Goal: Transaction & Acquisition: Purchase product/service

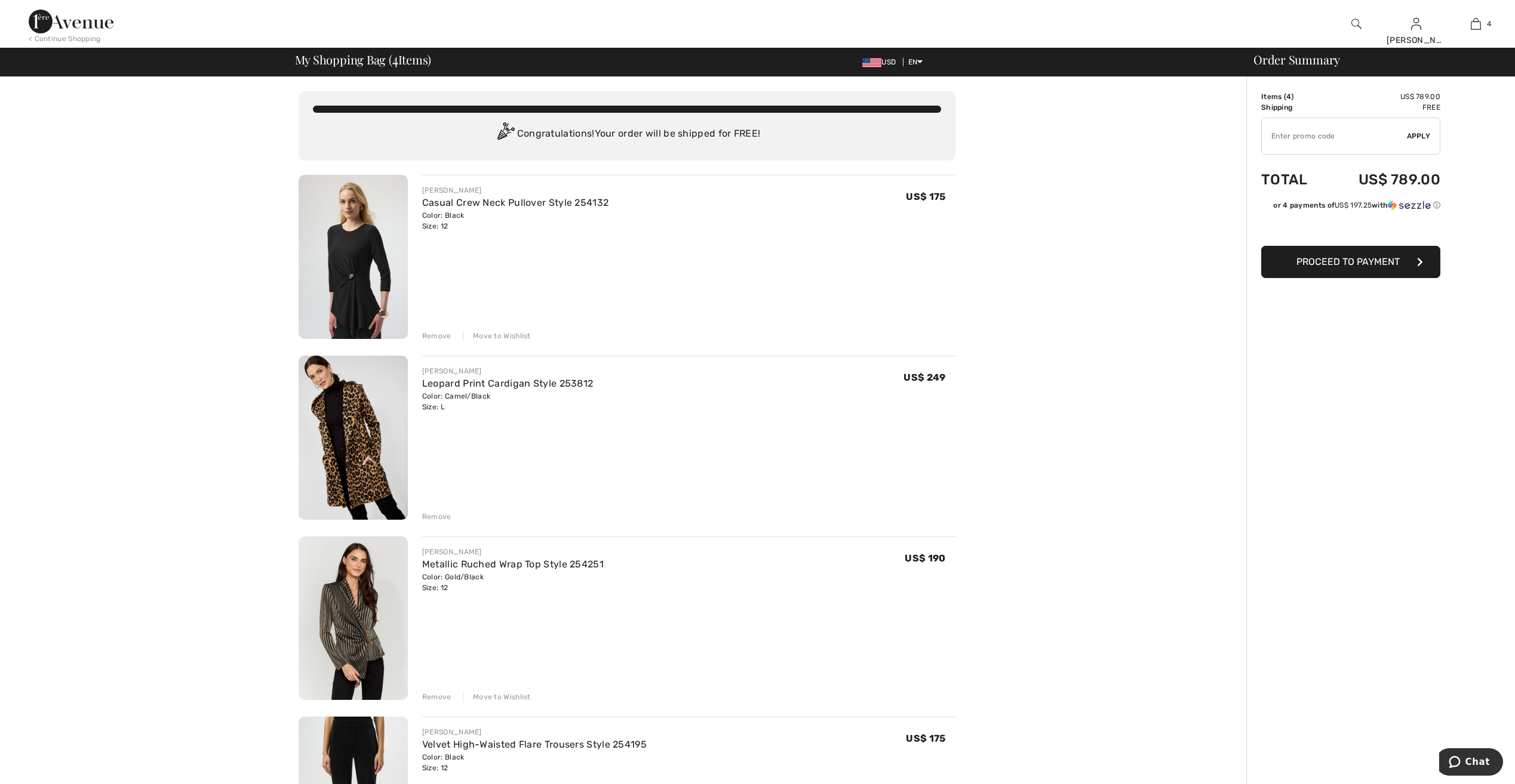
click at [380, 602] on img at bounding box center [353, 619] width 109 height 164
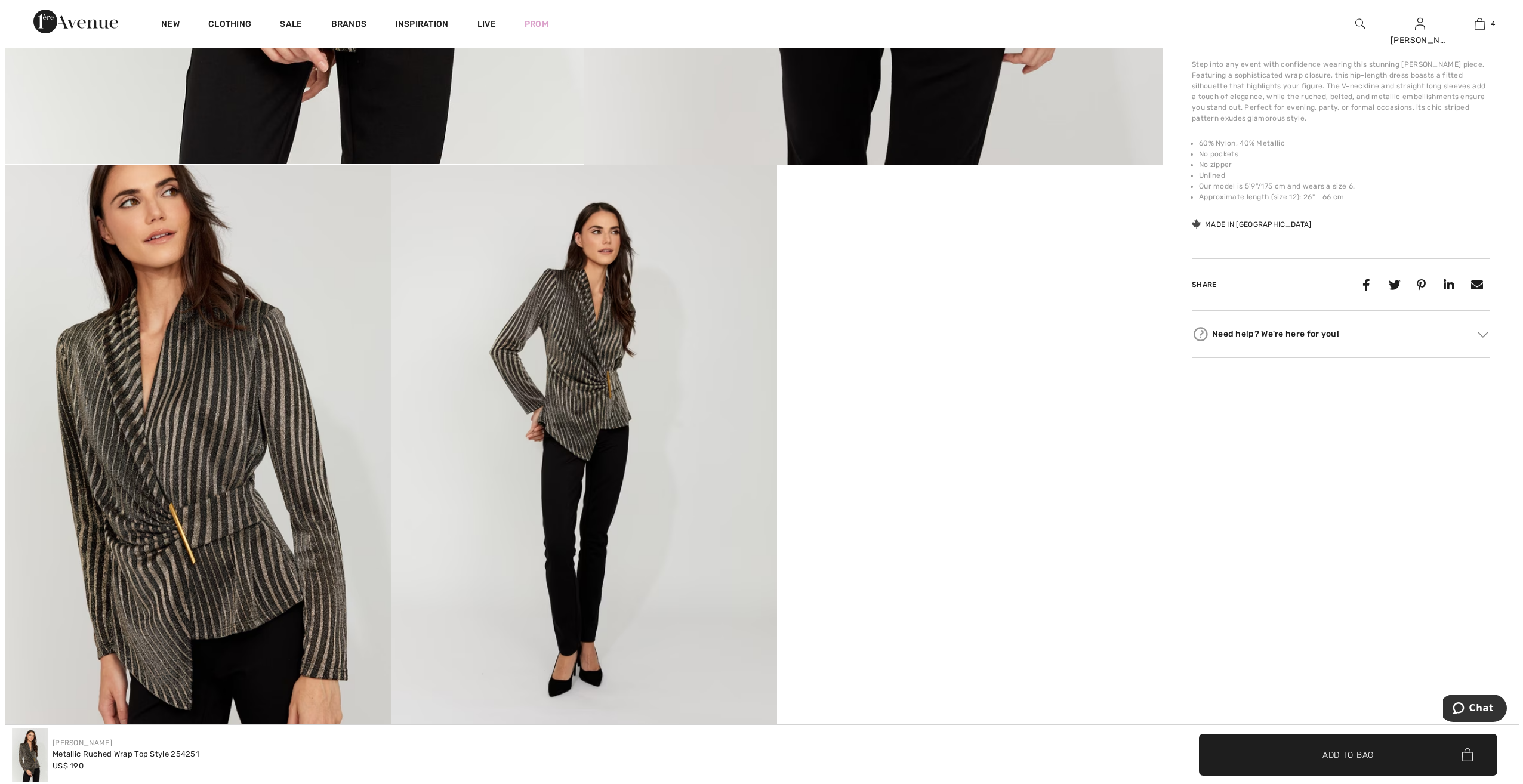
scroll to position [776, 0]
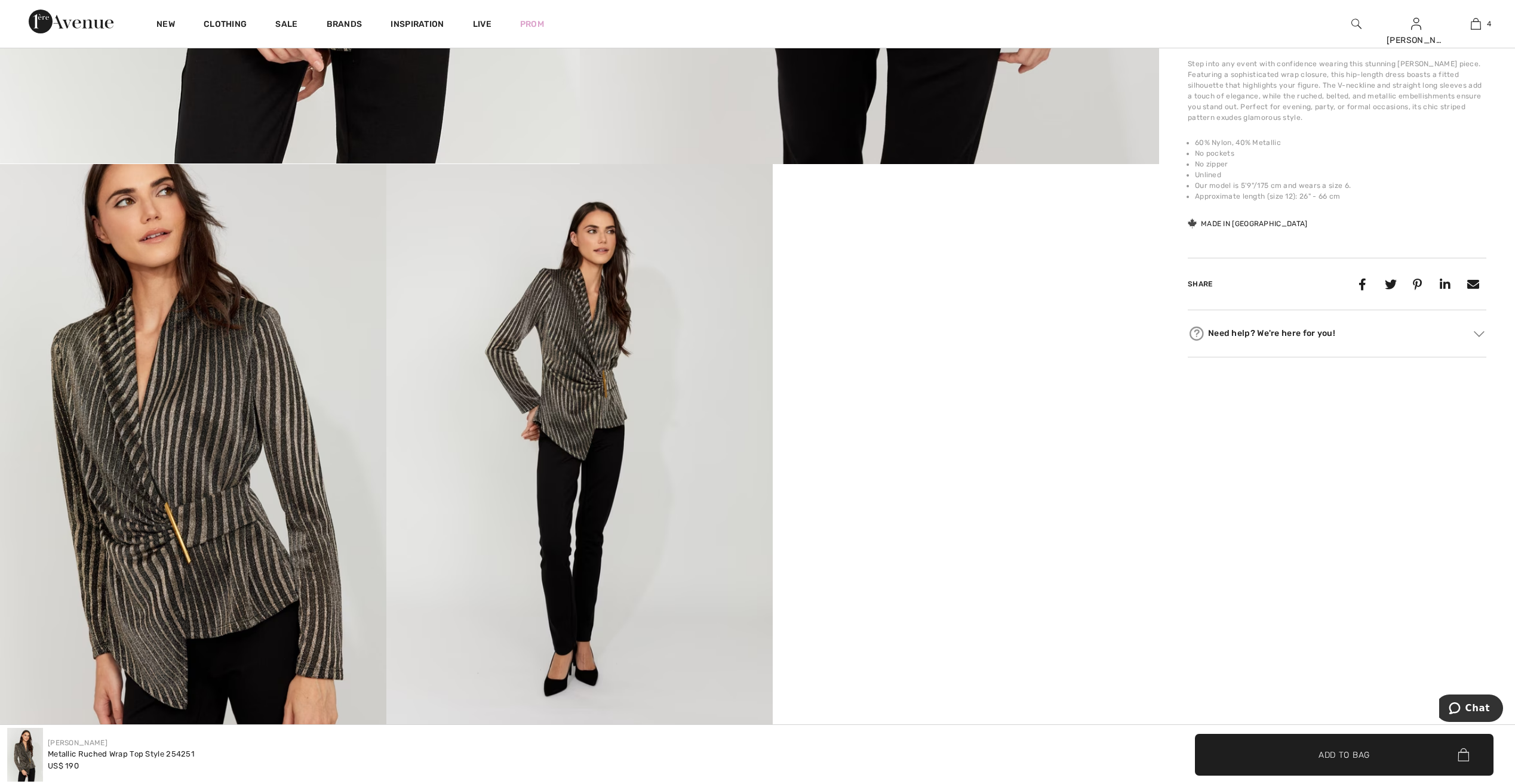
click at [178, 517] on img at bounding box center [193, 454] width 387 height 579
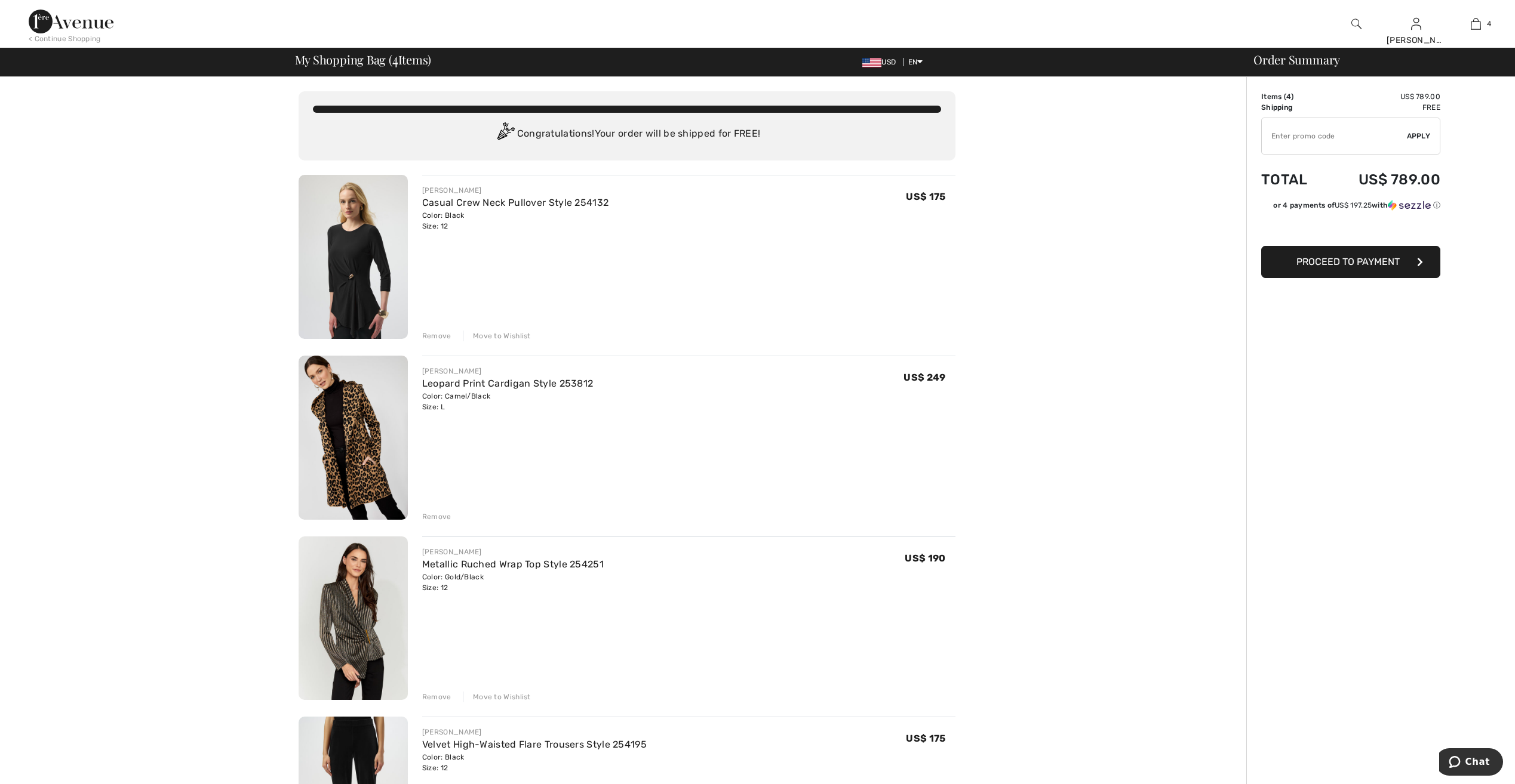
click at [369, 282] on img at bounding box center [353, 257] width 109 height 164
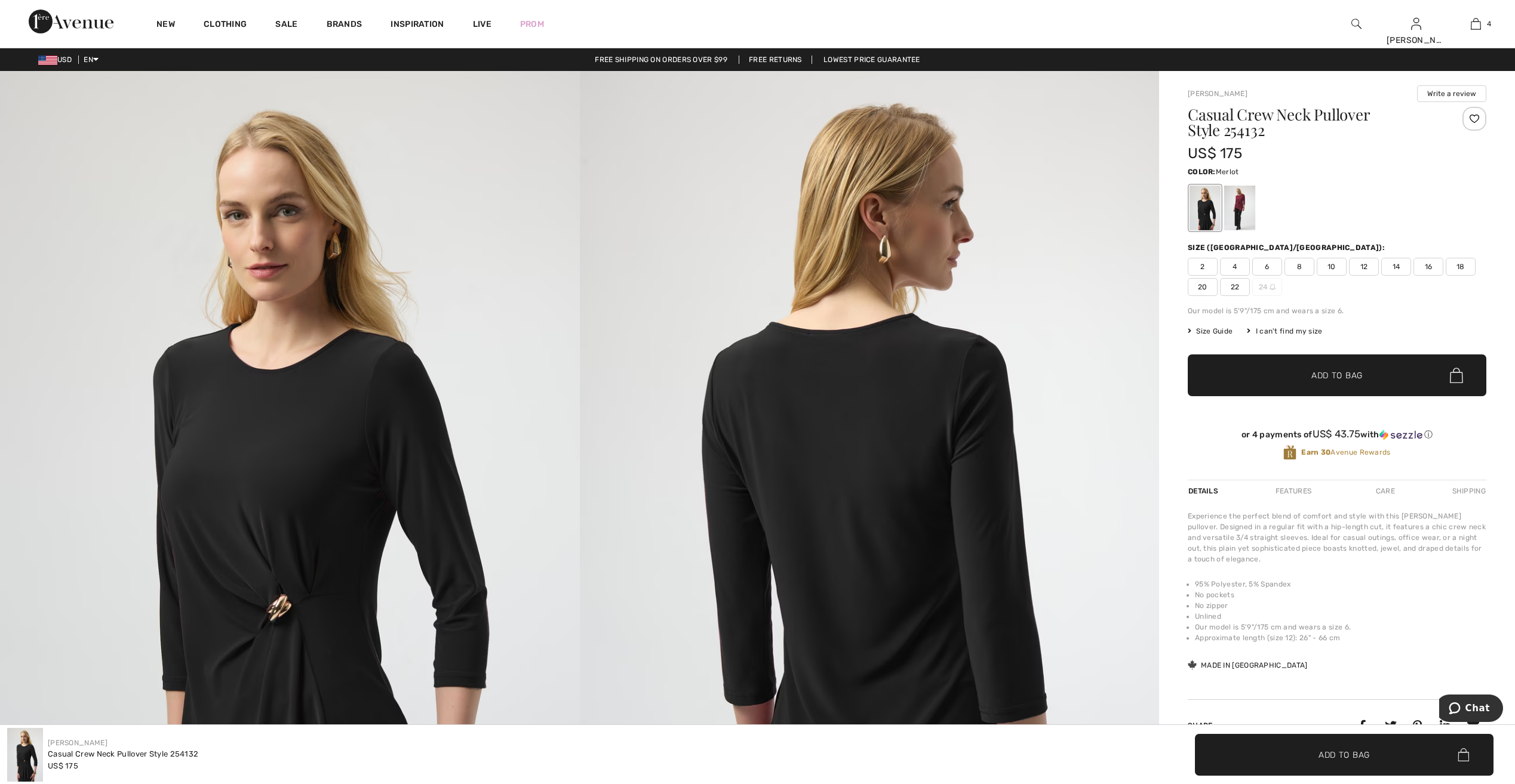
click at [1233, 215] on div at bounding box center [1239, 208] width 31 height 45
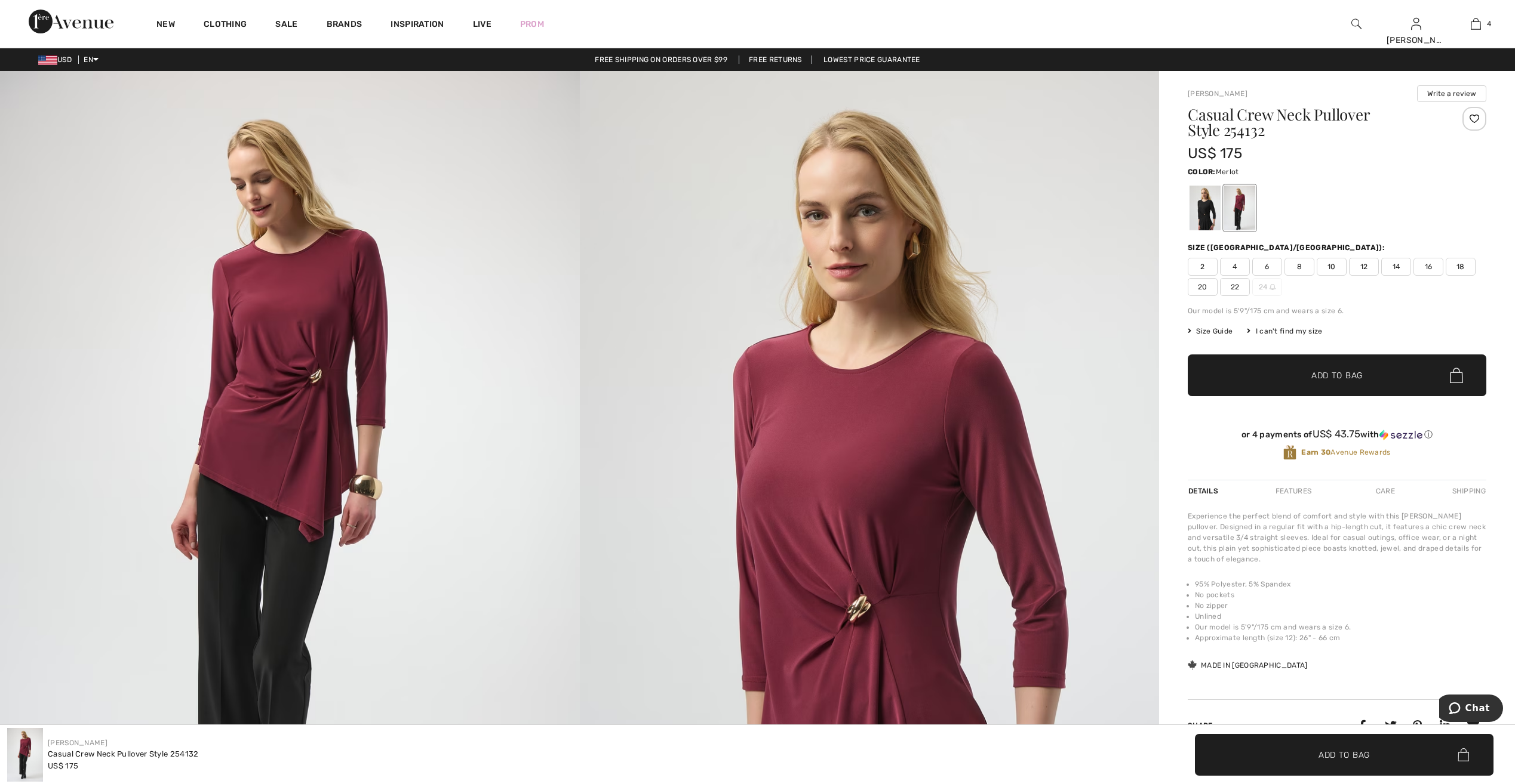
click at [883, 398] on img at bounding box center [869, 505] width 580 height 868
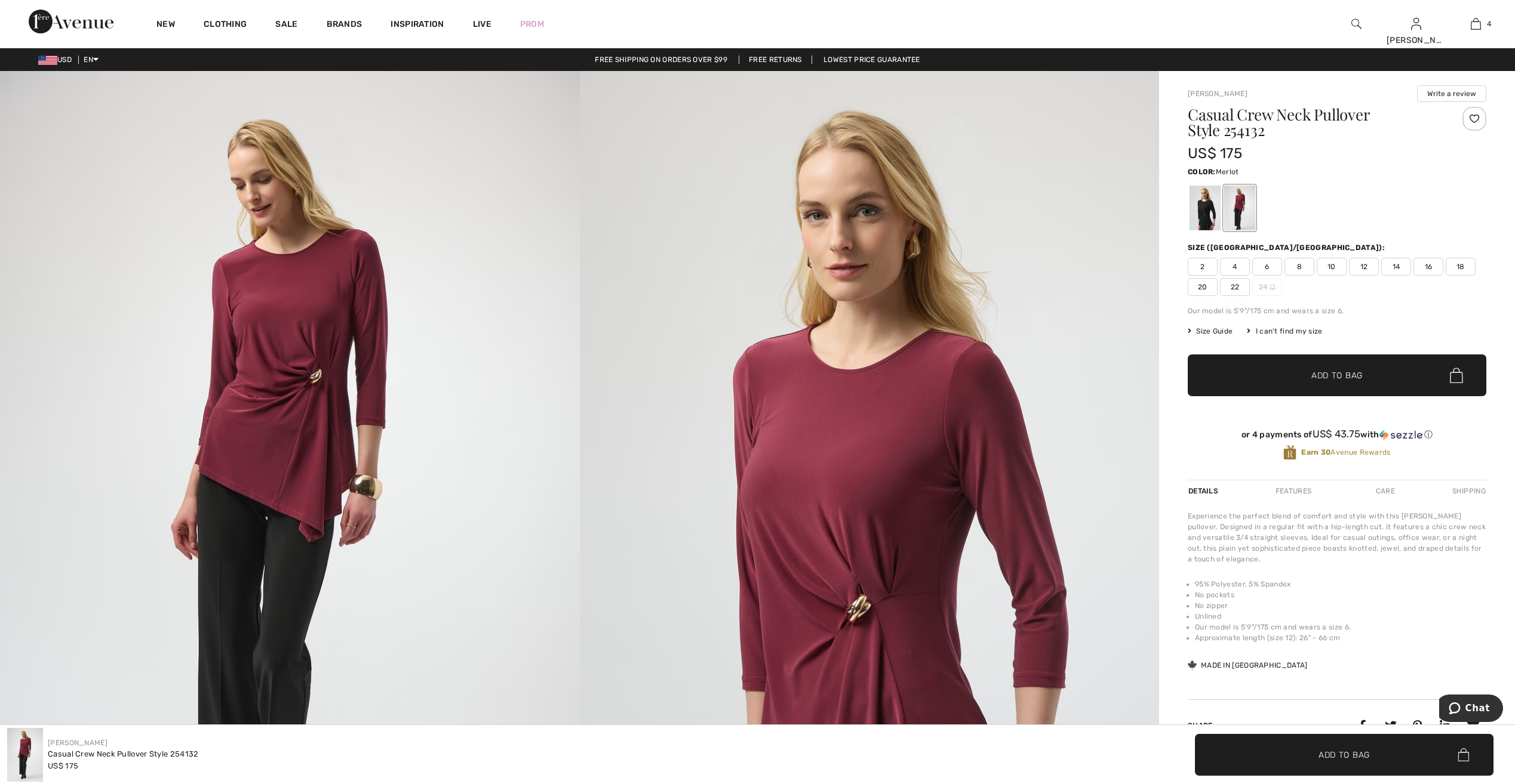
click at [1358, 19] on img at bounding box center [1356, 24] width 10 height 15
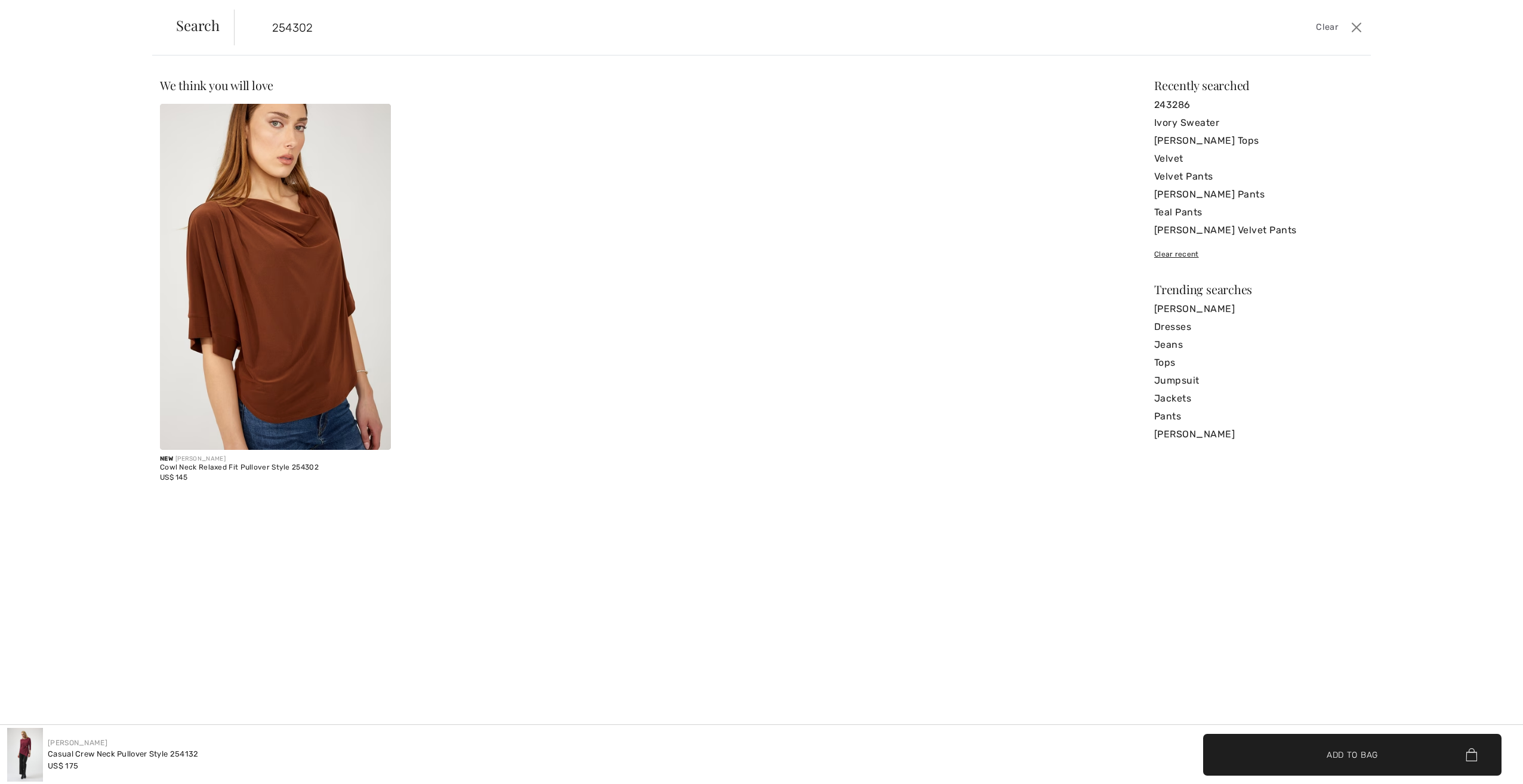
type input "254302"
click at [335, 262] on img at bounding box center [276, 276] width 231 height 346
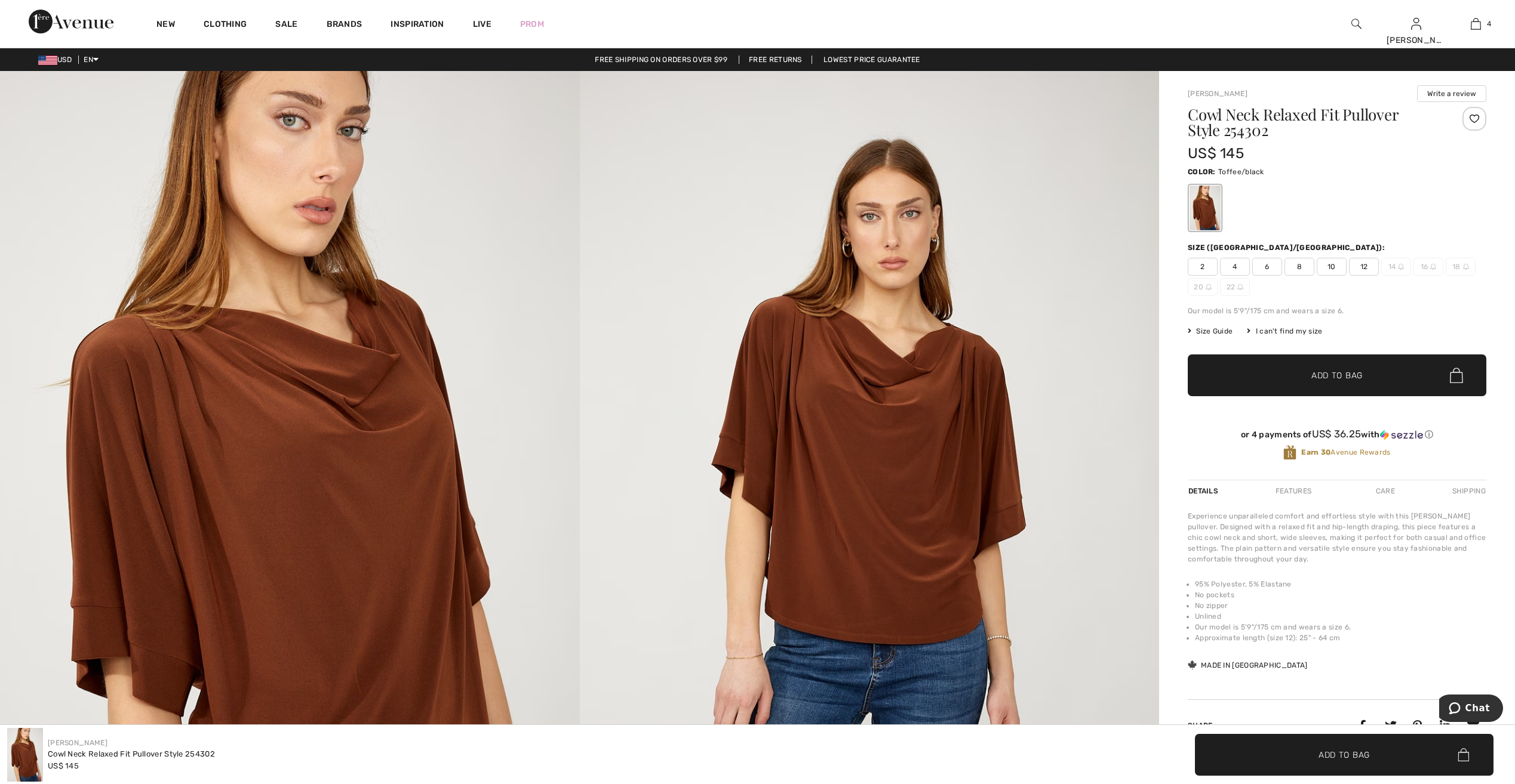
click at [1359, 262] on span "12" at bounding box center [1363, 267] width 30 height 18
click at [1334, 378] on span "Add to Bag" at bounding box center [1337, 376] width 52 height 13
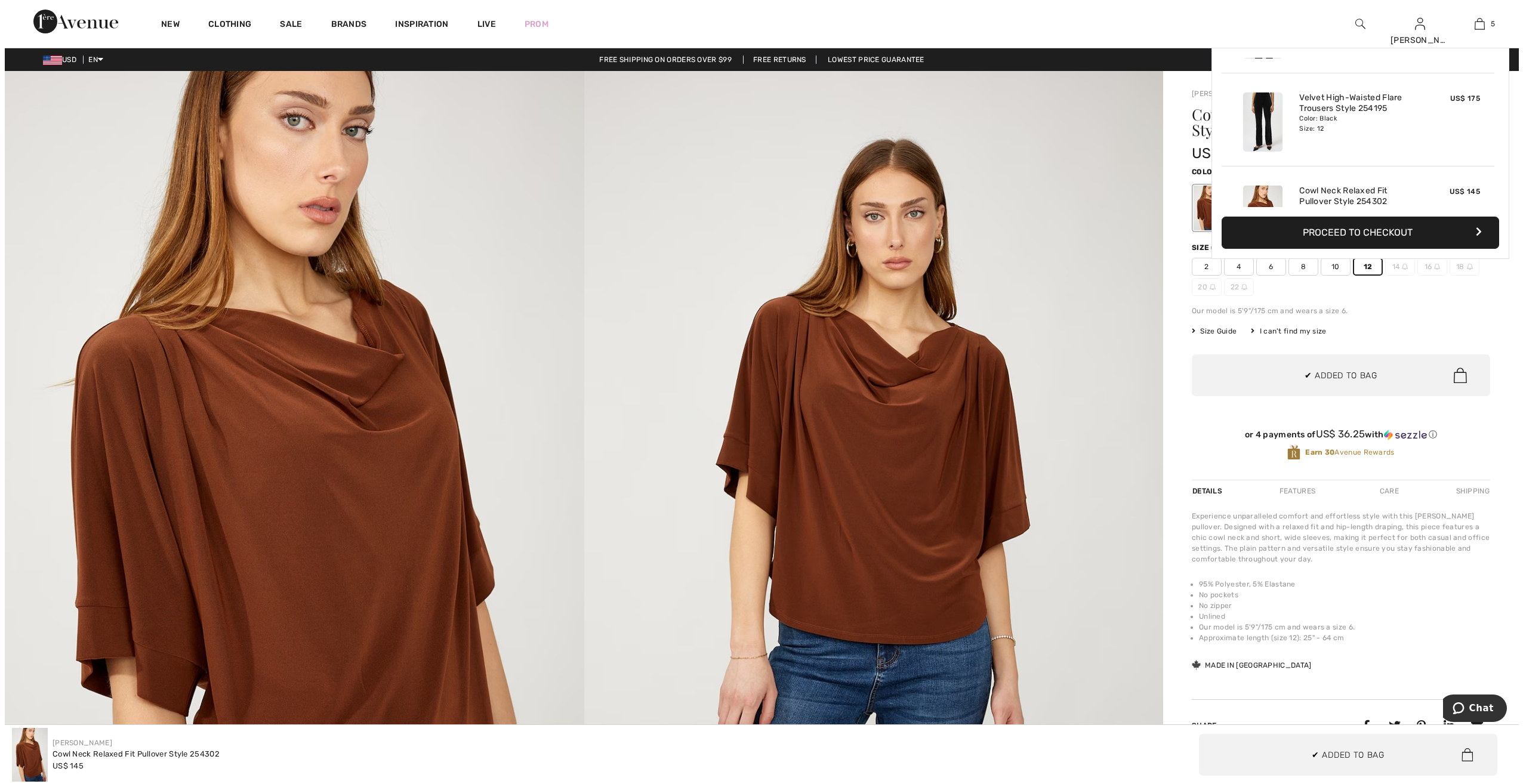
scroll to position [316, 0]
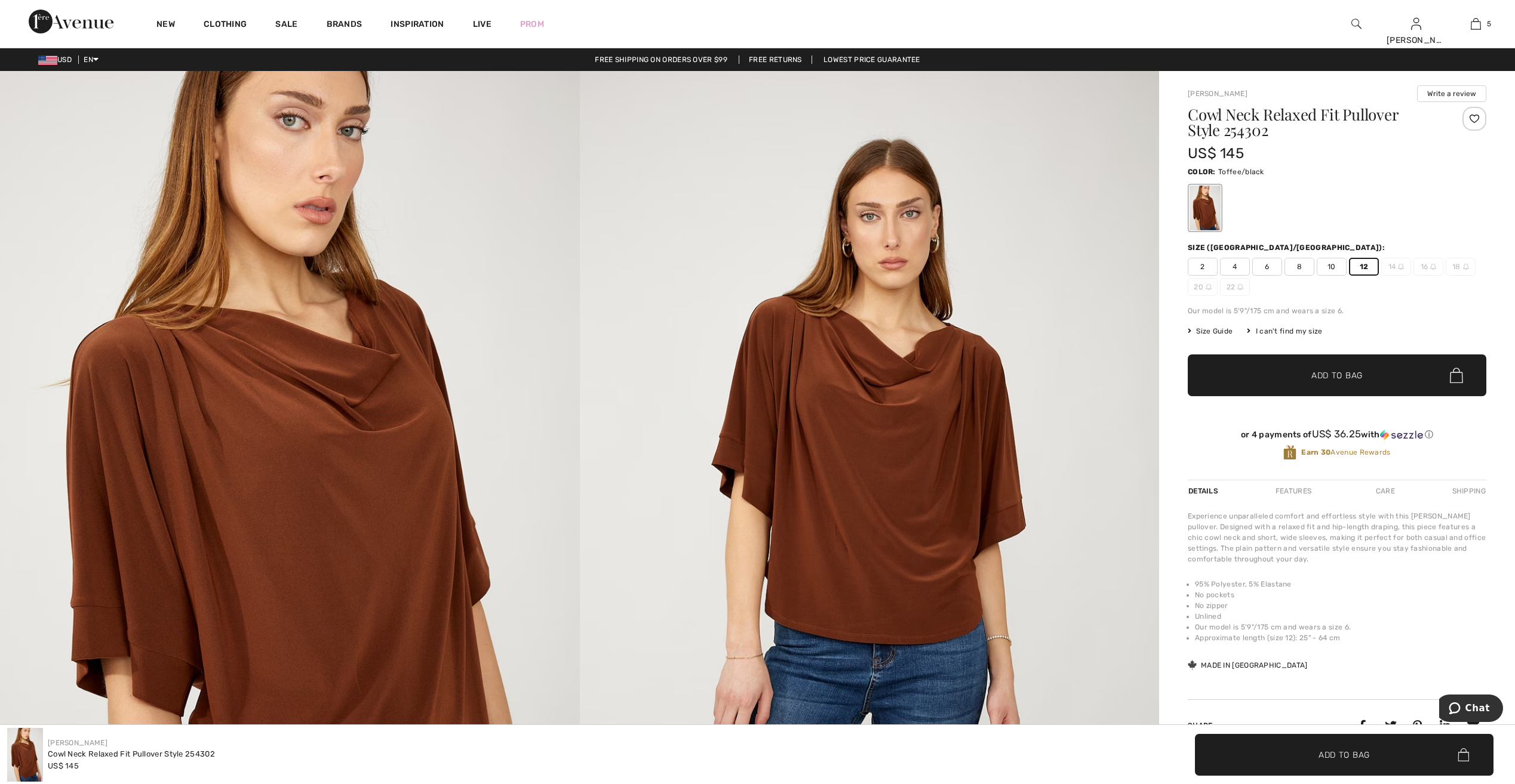
click at [892, 395] on img at bounding box center [869, 505] width 580 height 869
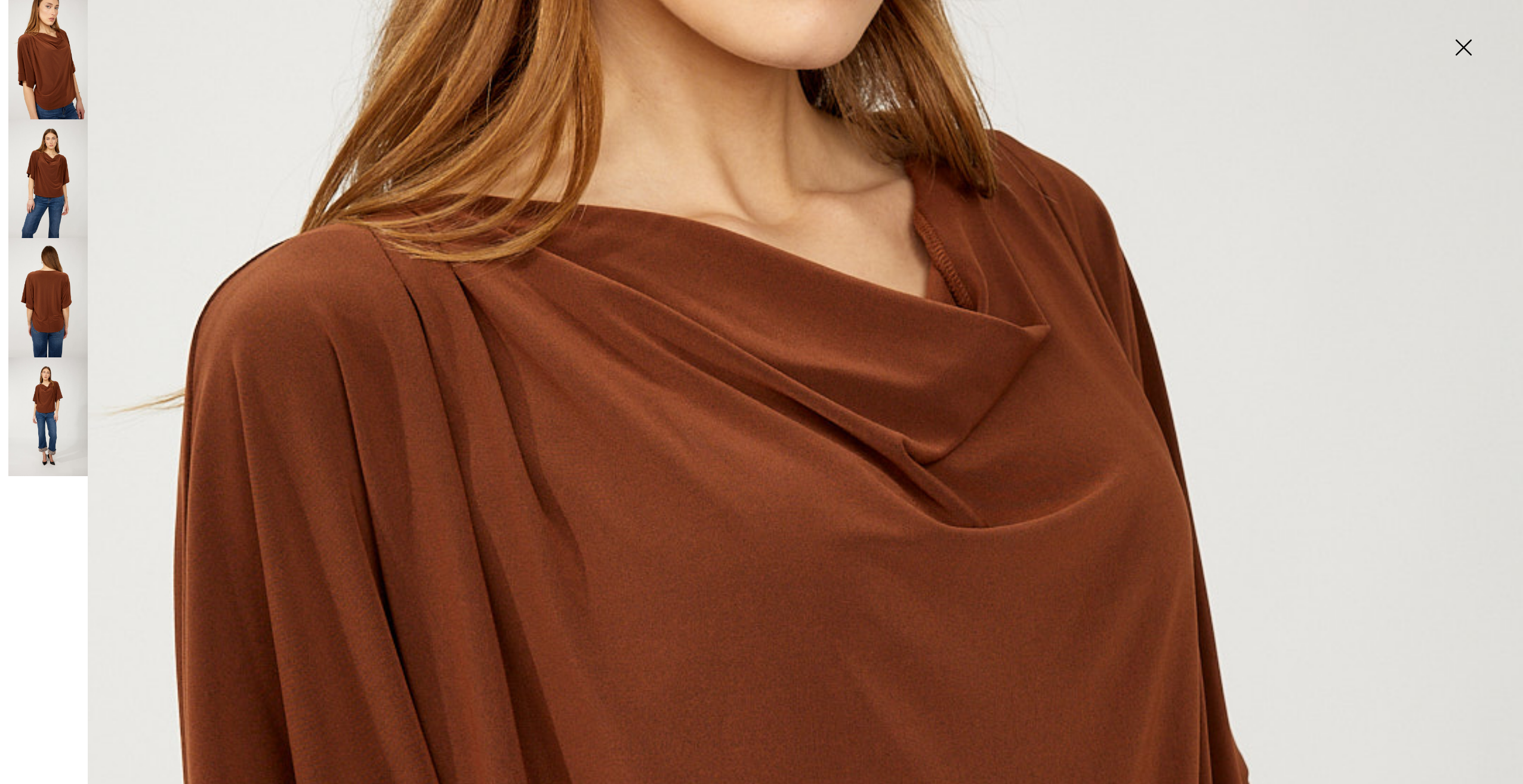
scroll to position [413, 0]
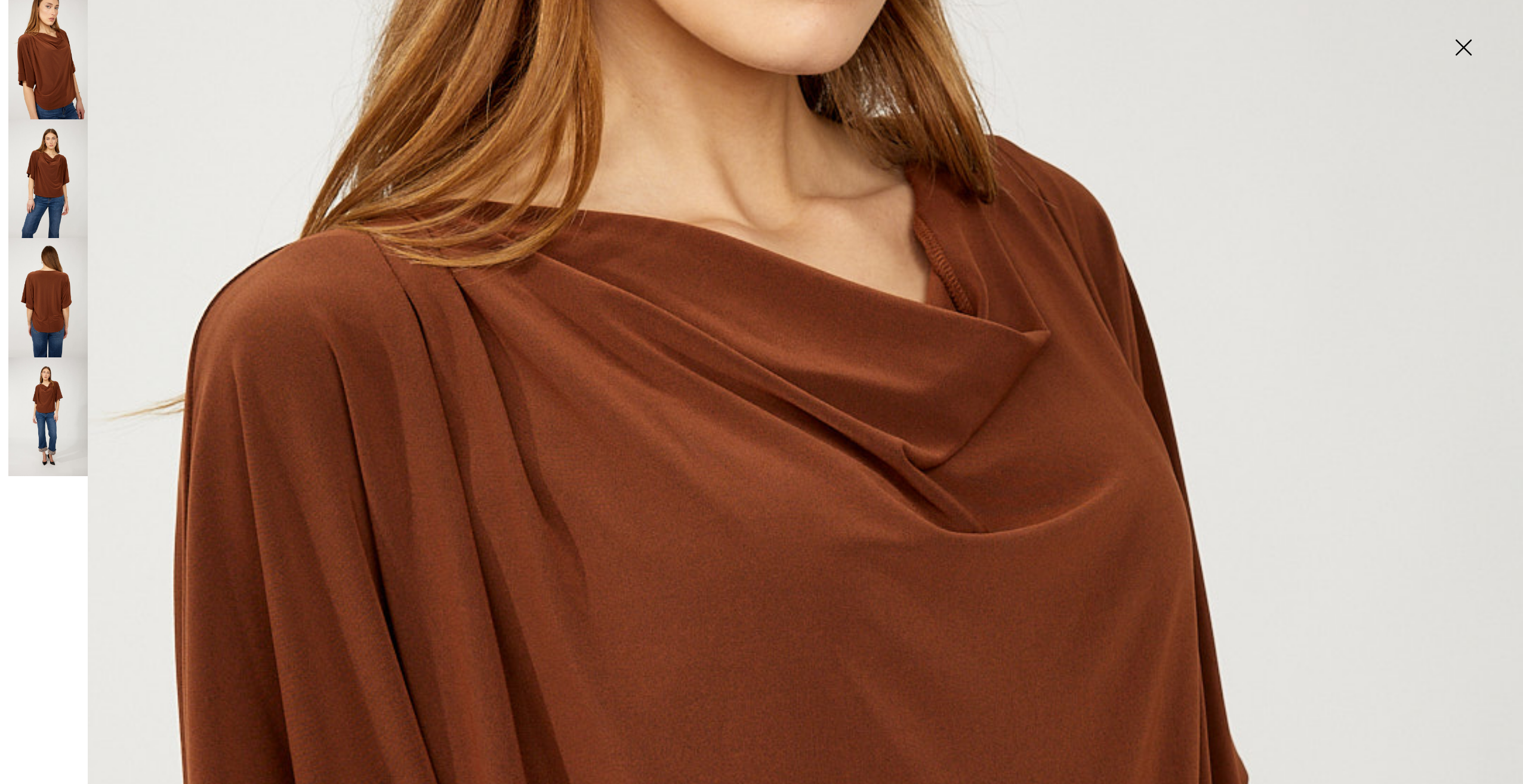
click at [59, 169] on img at bounding box center [48, 178] width 79 height 119
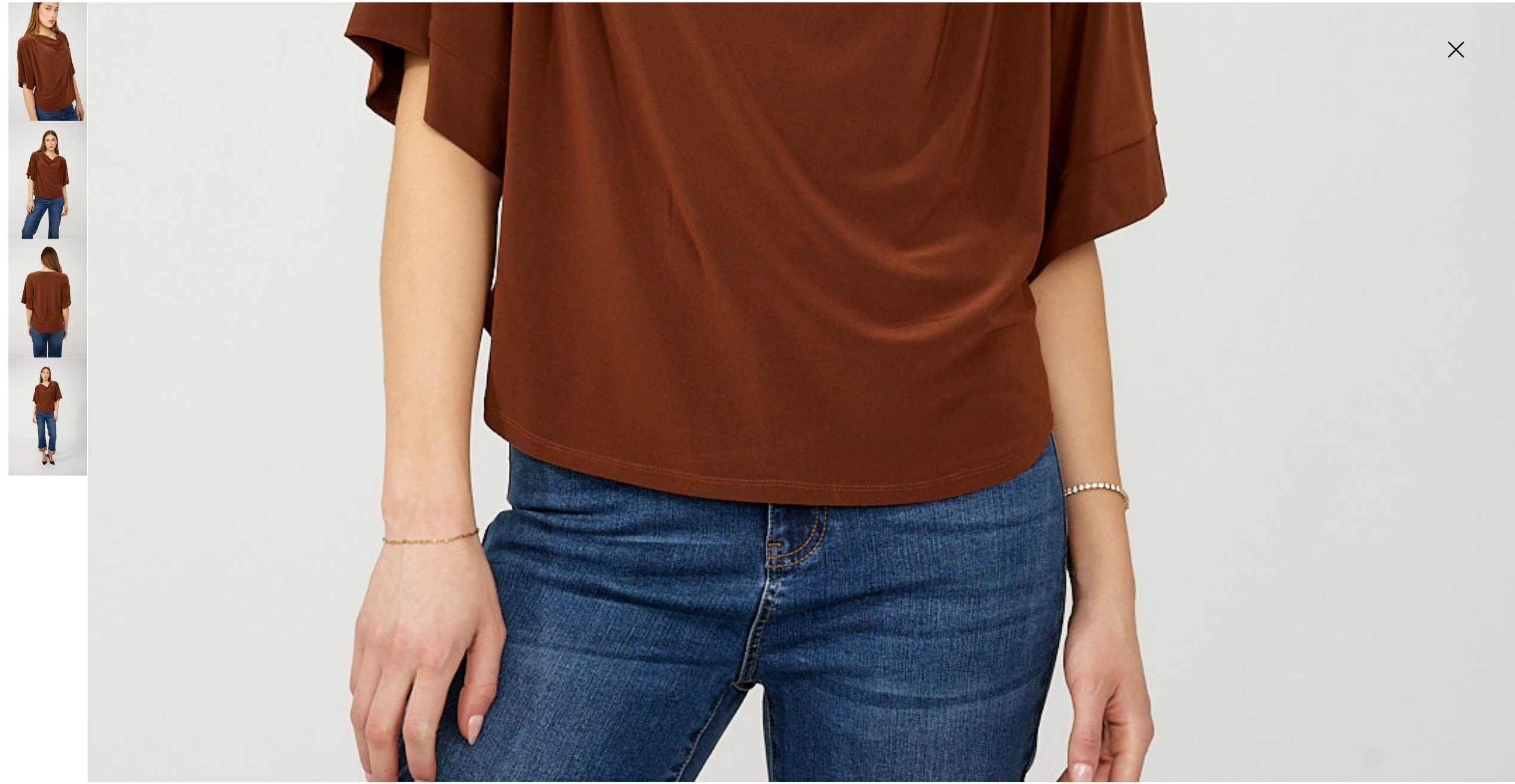
scroll to position [1010, 0]
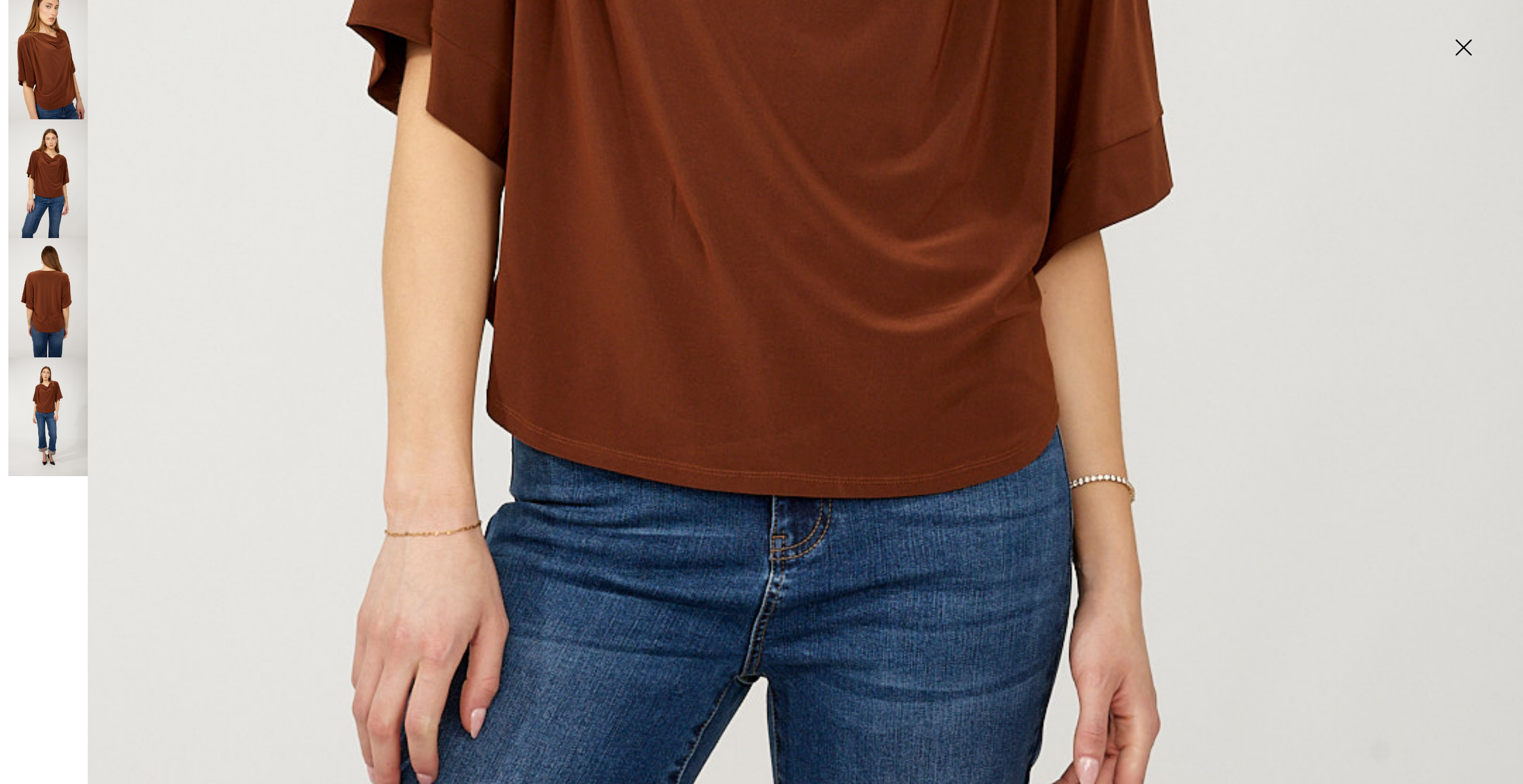
click at [1467, 45] on img at bounding box center [1464, 49] width 60 height 61
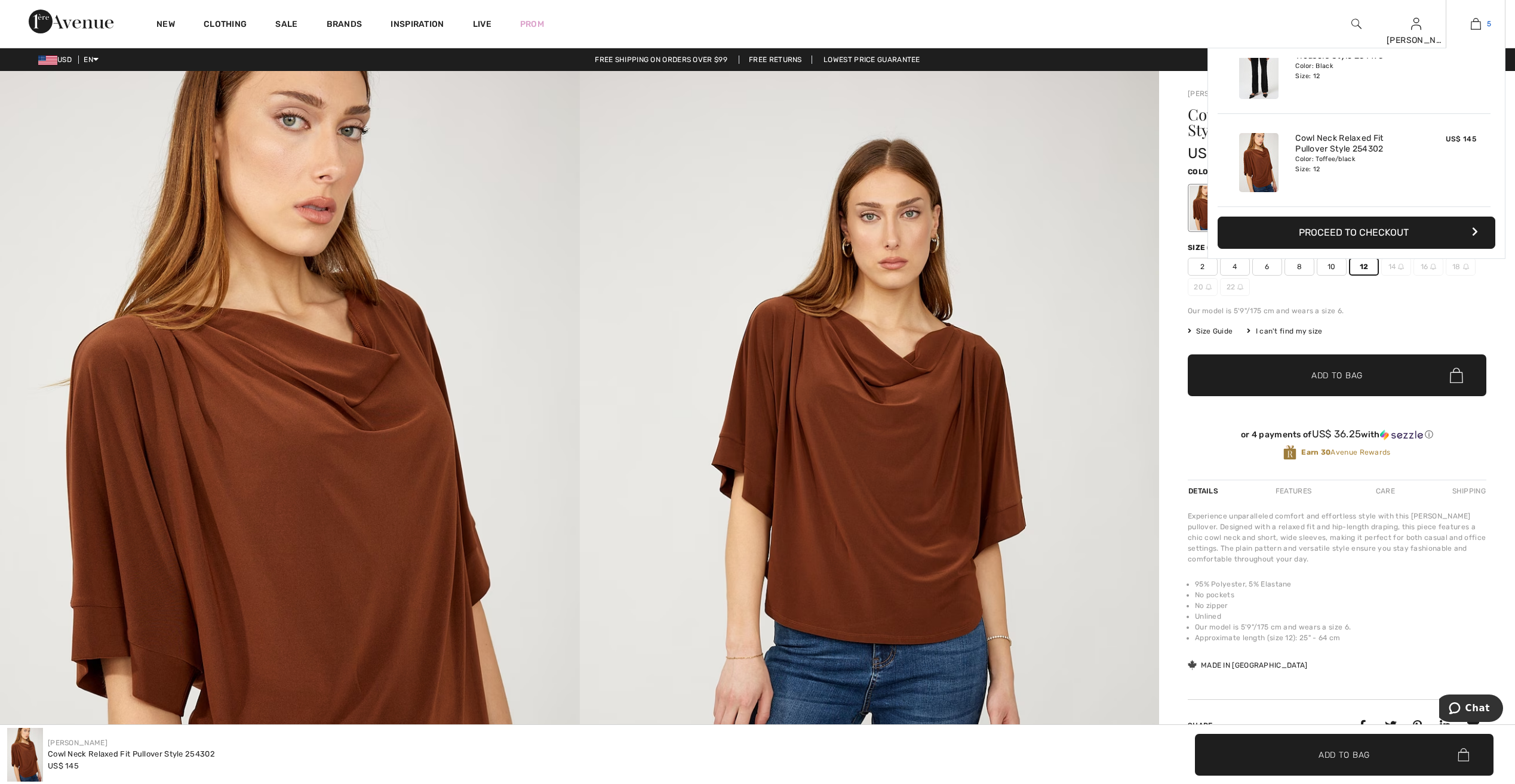
click at [1479, 30] on img at bounding box center [1475, 24] width 10 height 15
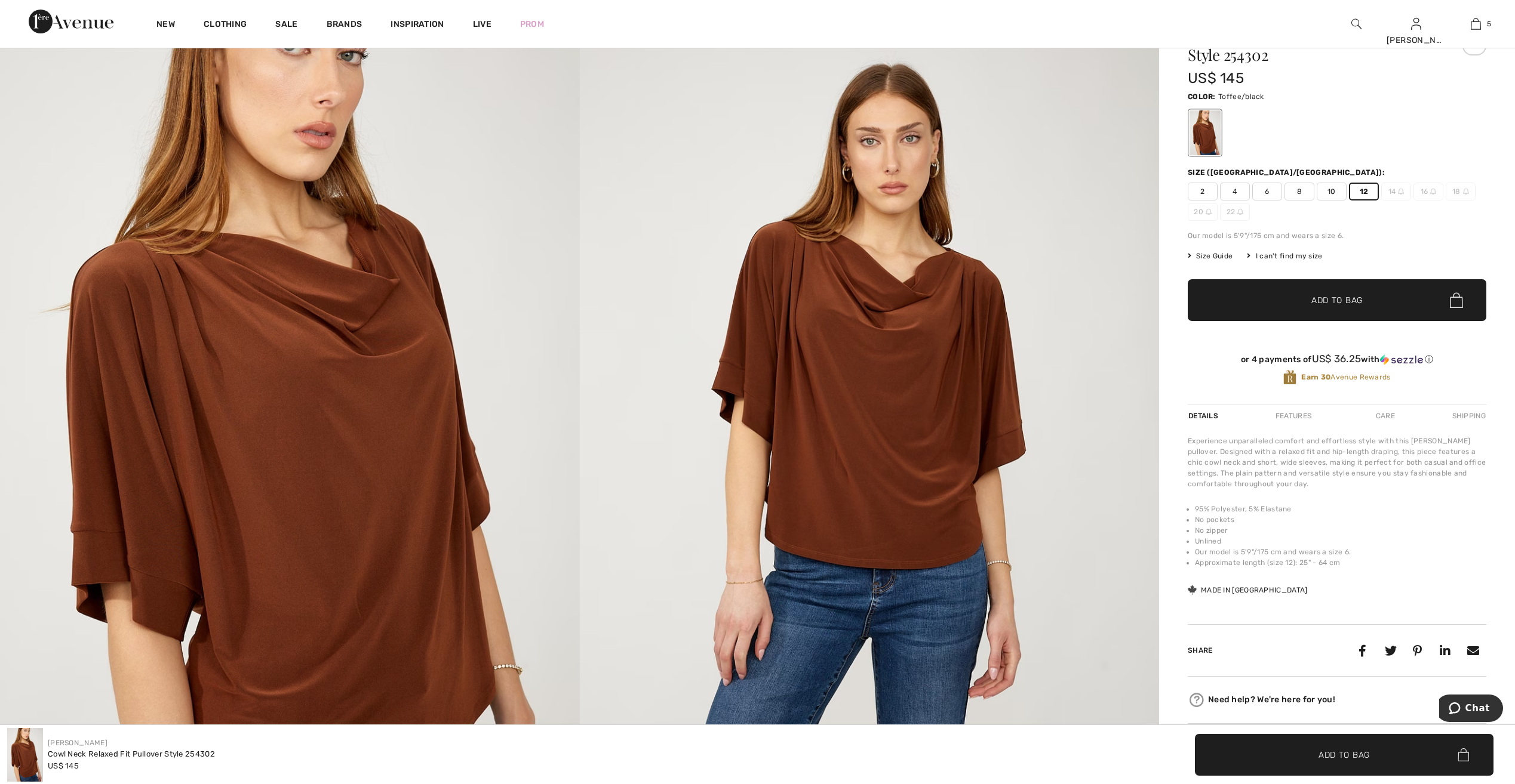
scroll to position [299, 0]
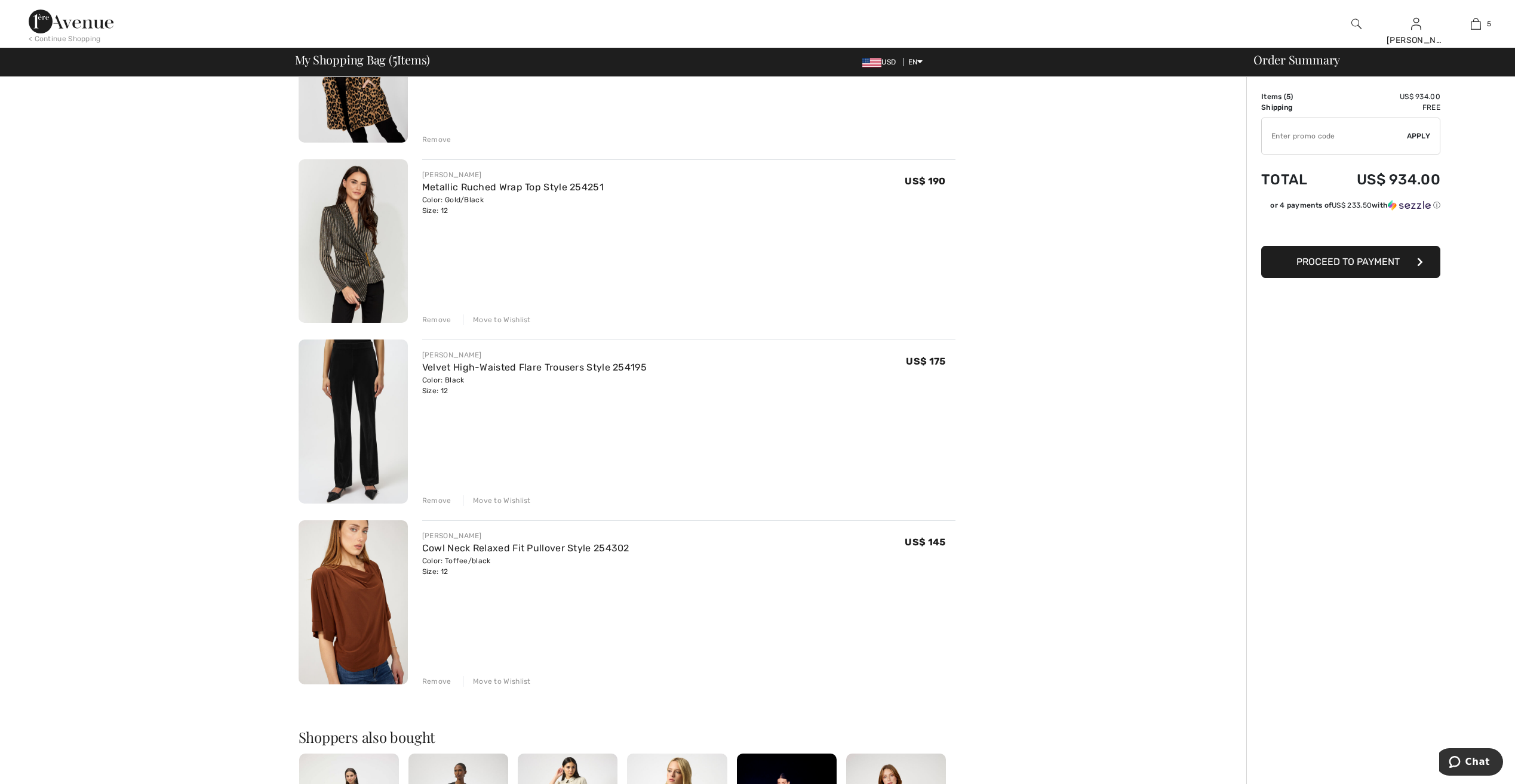
scroll to position [358, 0]
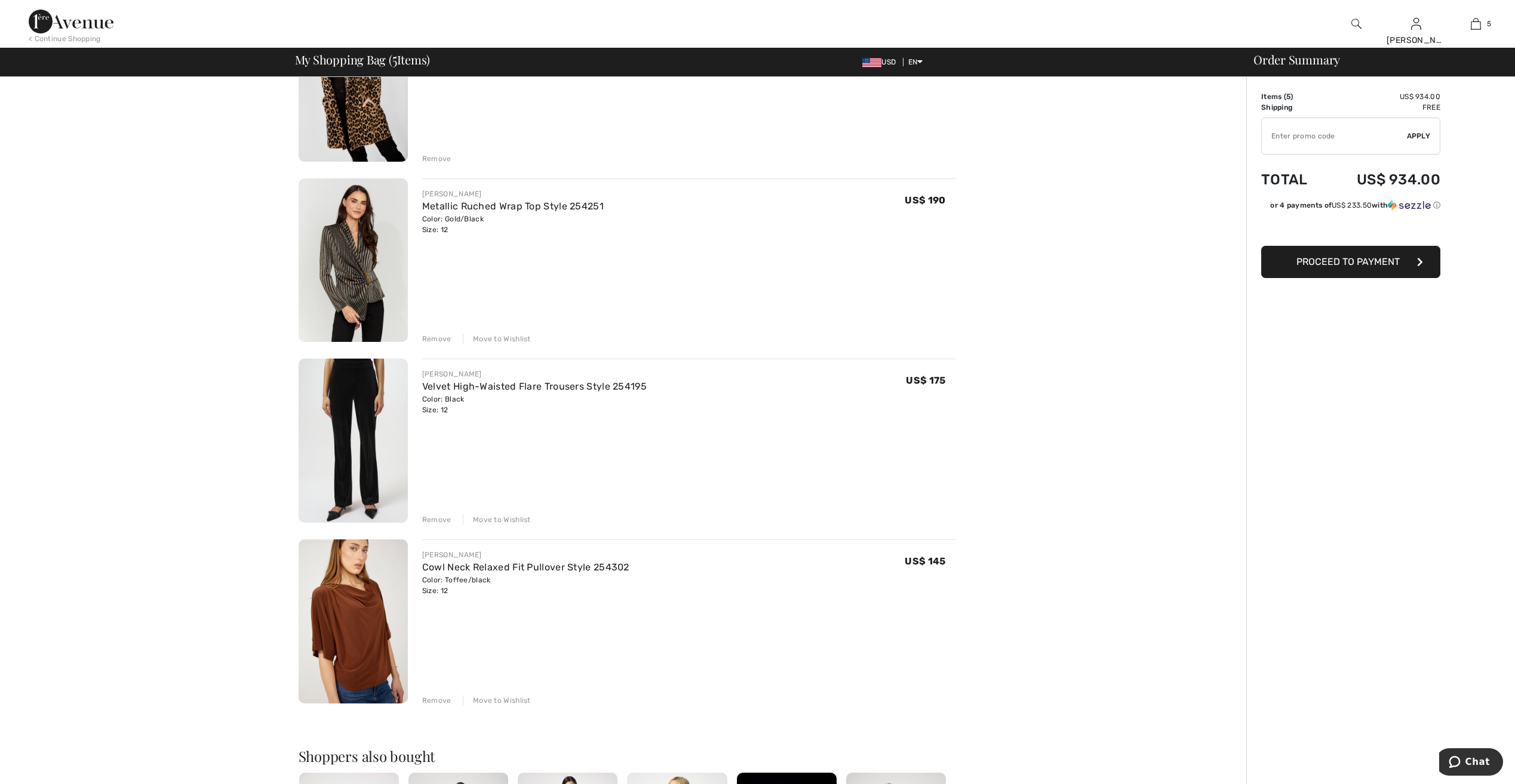
click at [502, 519] on div "Move to Wishlist" at bounding box center [497, 519] width 68 height 10
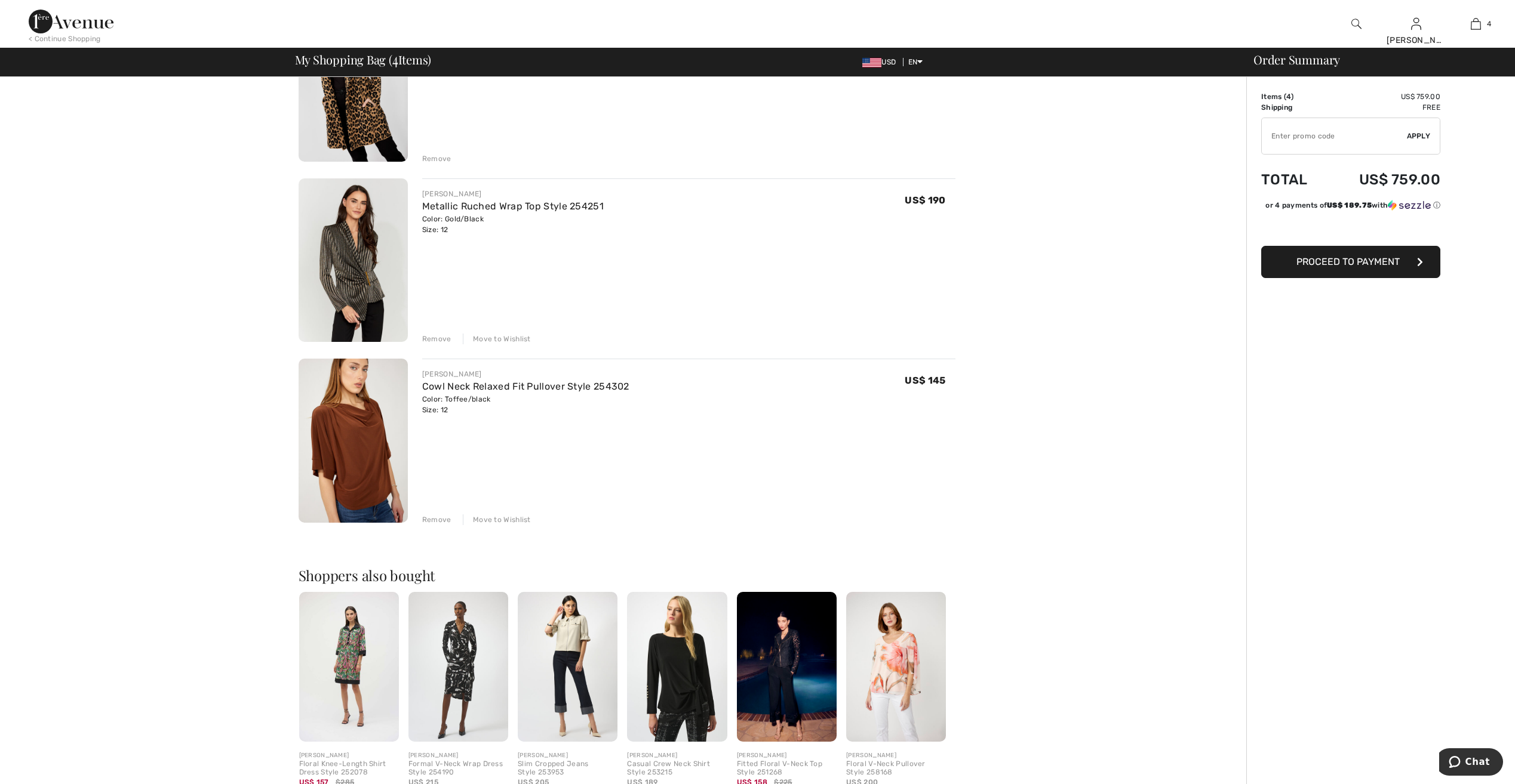
click at [362, 425] on img at bounding box center [353, 441] width 109 height 164
